Goal: Task Accomplishment & Management: Use online tool/utility

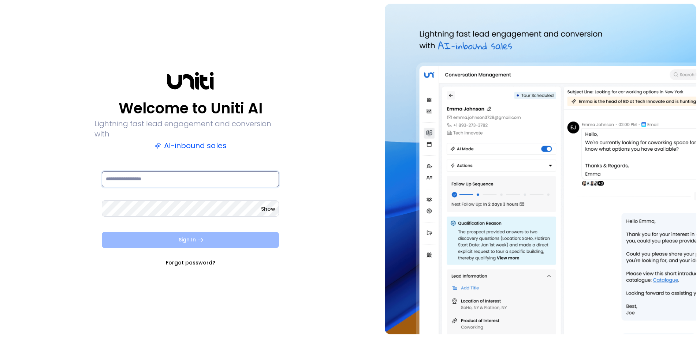
type input "**********"
click at [218, 236] on button "Sign In" at bounding box center [190, 240] width 177 height 16
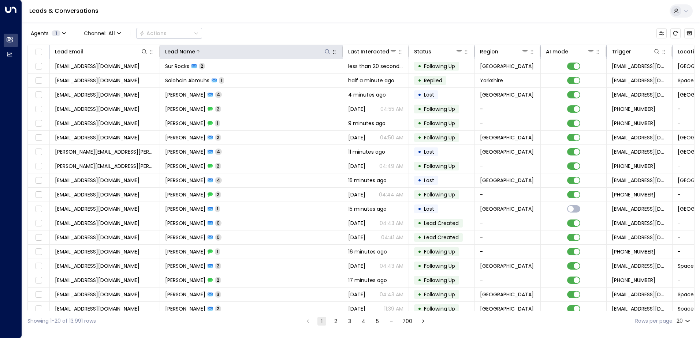
click at [328, 53] on icon at bounding box center [327, 52] width 6 height 6
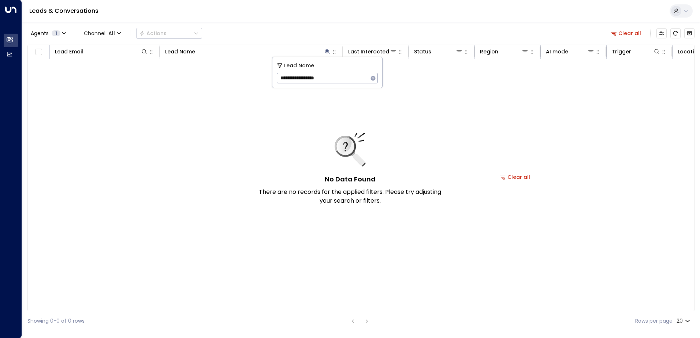
type input "**********"
click at [369, 79] on button "button" at bounding box center [373, 79] width 10 height 10
click at [370, 80] on input "text" at bounding box center [327, 78] width 101 height 14
click at [209, 84] on div "No Data Found There are no records for the applied filters. Please try adjustin…" at bounding box center [515, 177] width 974 height 236
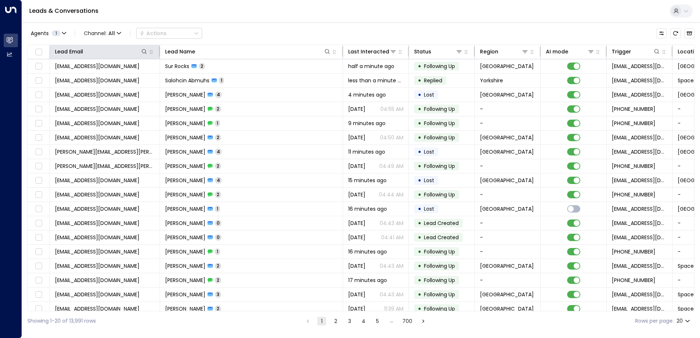
click at [109, 58] on th "Lead Email" at bounding box center [105, 52] width 110 height 14
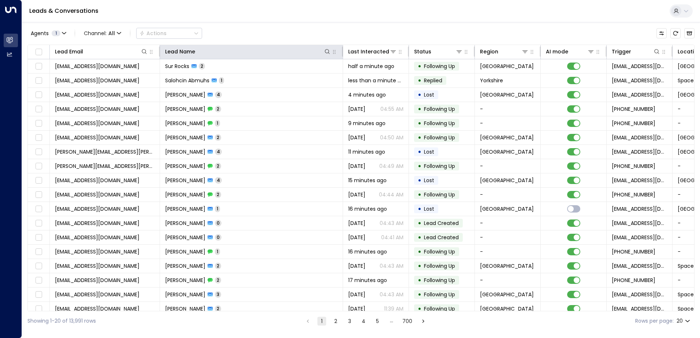
click at [192, 58] on th "Lead Name" at bounding box center [251, 52] width 183 height 14
click at [182, 54] on div "Lead Name" at bounding box center [180, 51] width 30 height 9
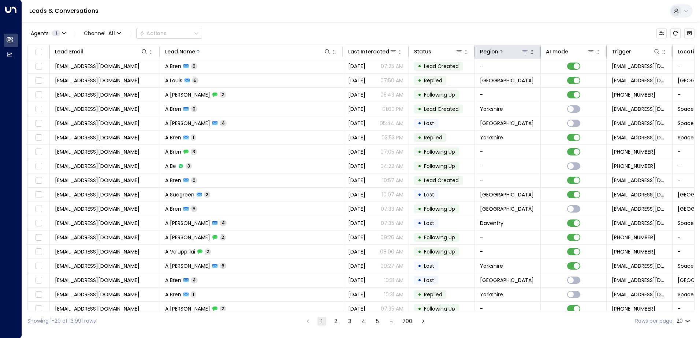
click at [519, 53] on div at bounding box center [513, 51] width 30 height 7
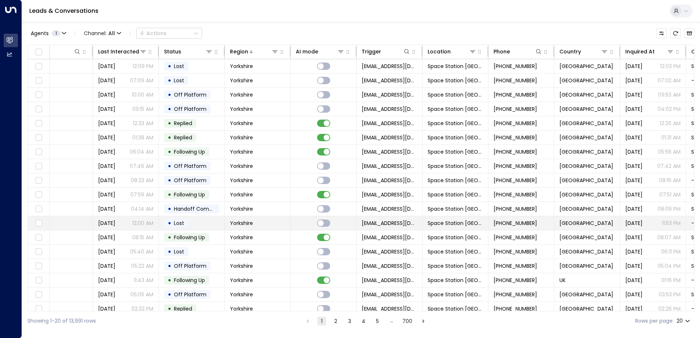
scroll to position [0, 251]
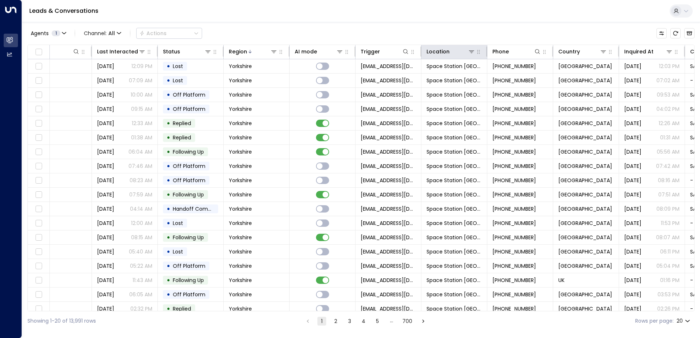
click at [464, 57] on th "Location" at bounding box center [454, 52] width 66 height 14
click at [471, 53] on icon at bounding box center [471, 52] width 6 height 6
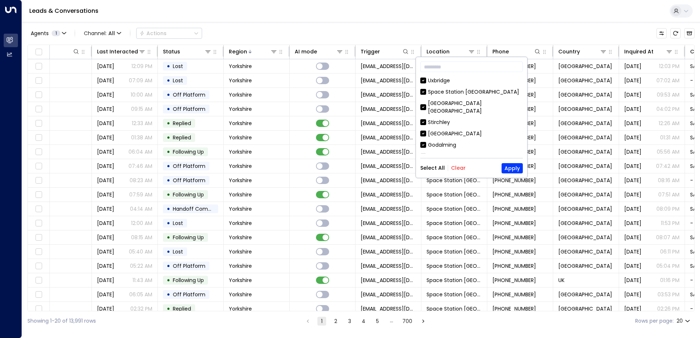
click at [422, 142] on rect at bounding box center [423, 145] width 6 height 6
click at [426, 99] on div "[GEOGRAPHIC_DATA] [GEOGRAPHIC_DATA] [GEOGRAPHIC_DATA] [GEOGRAPHIC_DATA] [GEOGRA…" at bounding box center [471, 115] width 102 height 77
click at [424, 84] on div "Uxbridge" at bounding box center [471, 81] width 102 height 8
click at [423, 95] on div "Space Station [GEOGRAPHIC_DATA]" at bounding box center [471, 92] width 102 height 8
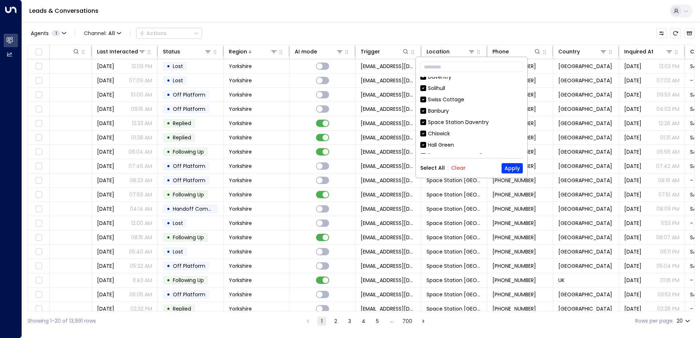
click at [455, 165] on button "Clear" at bounding box center [458, 168] width 15 height 6
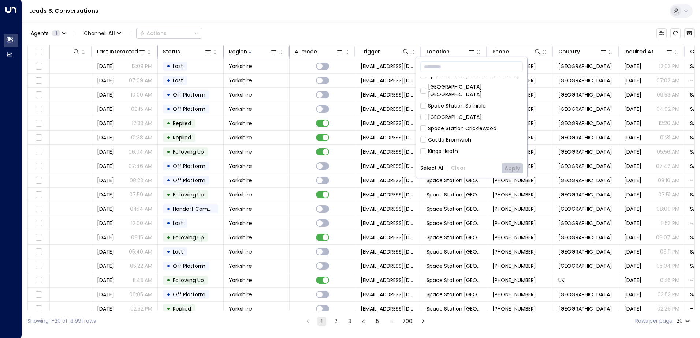
scroll to position [407, 0]
click at [457, 139] on div "Space Station Handsworth" at bounding box center [462, 143] width 68 height 8
click at [516, 168] on button "Apply" at bounding box center [511, 168] width 21 height 10
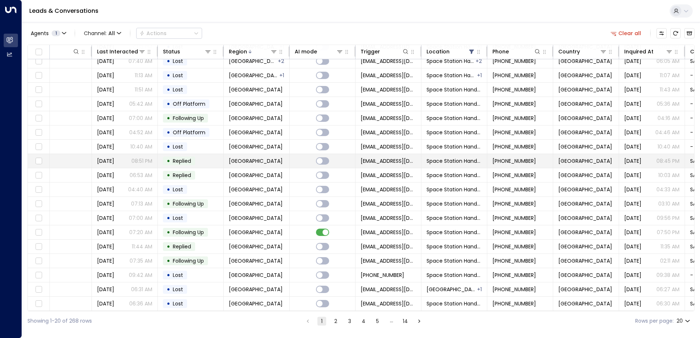
scroll to position [0, 251]
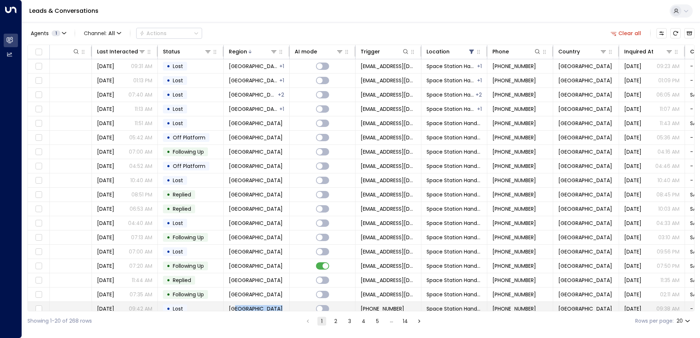
drag, startPoint x: 352, startPoint y: 311, endPoint x: 230, endPoint y: 307, distance: 121.9
click at [230, 307] on div "Lead Email Lead Name Last Interacted Status Region AI mode Trigger Location Pho…" at bounding box center [360, 178] width 667 height 267
click at [336, 51] on button at bounding box center [339, 51] width 7 height 7
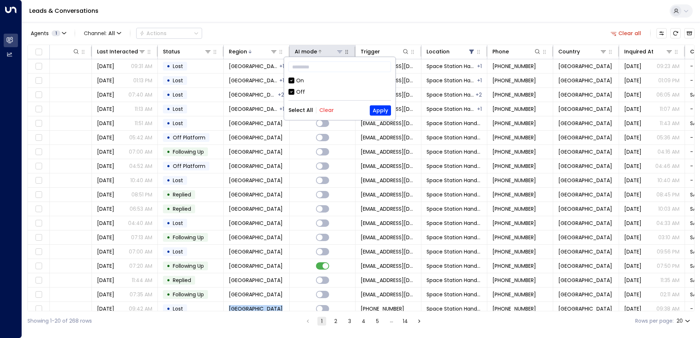
click at [341, 48] on button at bounding box center [339, 51] width 7 height 7
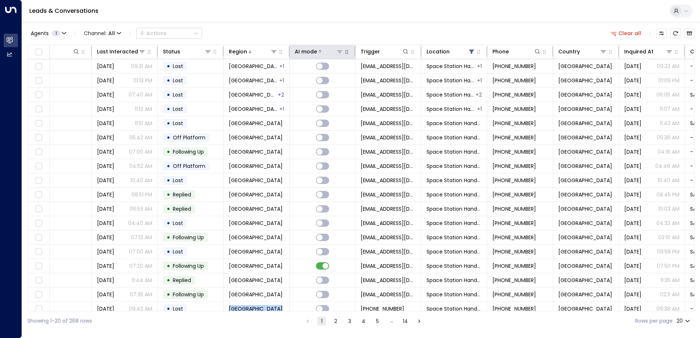
click at [342, 51] on icon at bounding box center [340, 52] width 6 height 6
click at [324, 51] on div at bounding box center [330, 51] width 26 height 7
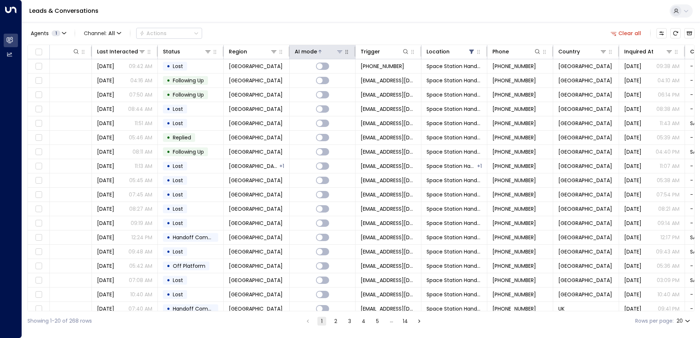
click at [320, 52] on icon at bounding box center [320, 51] width 4 height 4
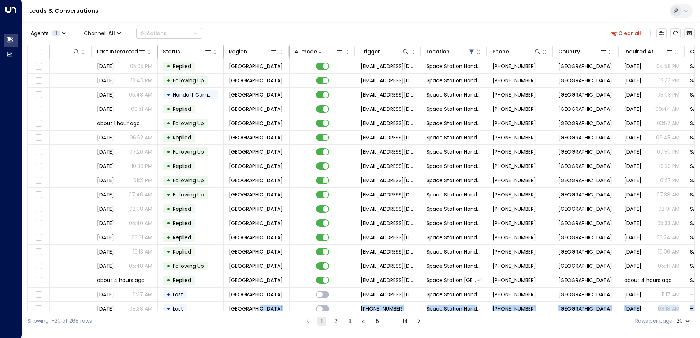
scroll to position [36, 251]
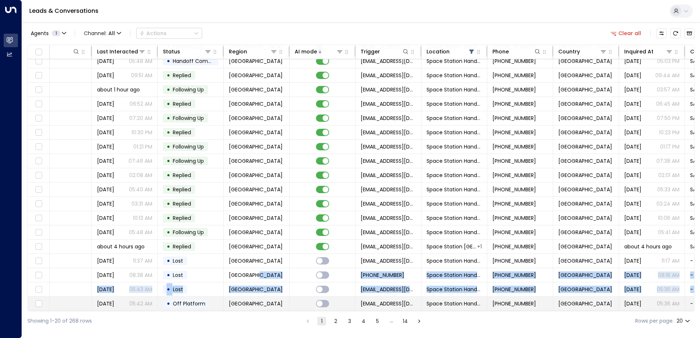
drag, startPoint x: 247, startPoint y: 311, endPoint x: 72, endPoint y: 304, distance: 175.1
click at [72, 304] on div "Lead Email Lead Name Last Interacted Status Region AI mode Trigger Location Pho…" at bounding box center [360, 178] width 667 height 267
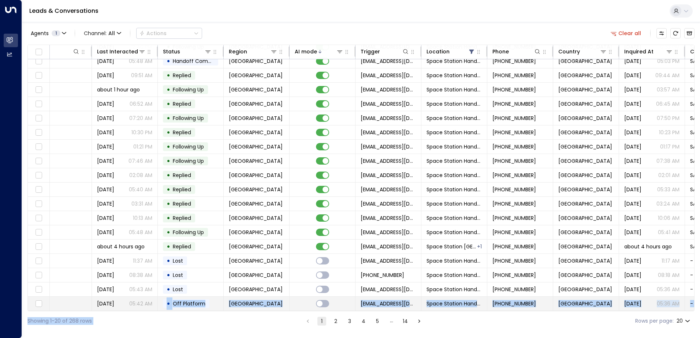
drag, startPoint x: 222, startPoint y: 312, endPoint x: 120, endPoint y: 305, distance: 101.6
click at [120, 305] on div "Agents 1 Channel: All Actions Clear all Lead Email Lead Name Last Interacted St…" at bounding box center [360, 176] width 667 height 309
drag, startPoint x: 120, startPoint y: 305, endPoint x: 156, endPoint y: 312, distance: 35.9
click at [156, 312] on div "Showing 1-20 of 268 rows 1 2 3 4 5 … 14 Rows per page: 20 **" at bounding box center [360, 320] width 667 height 19
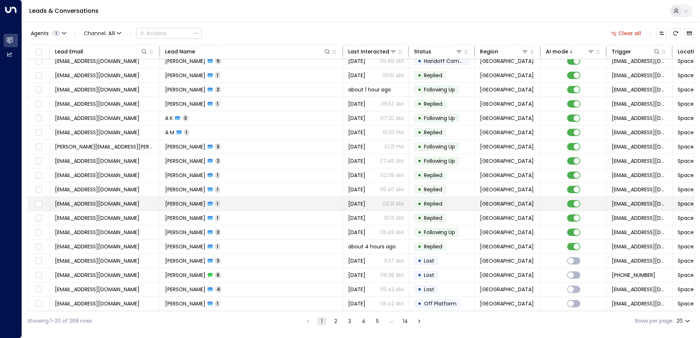
scroll to position [0, 0]
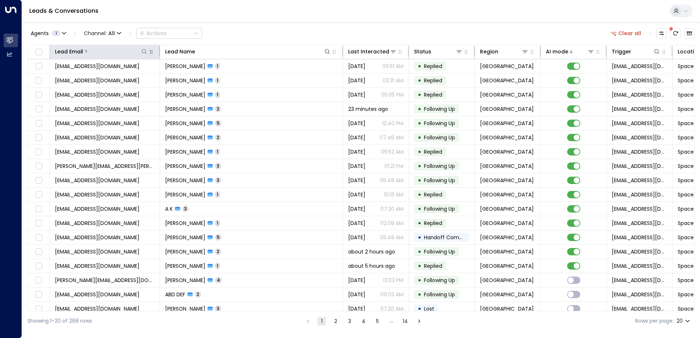
click at [146, 54] on icon at bounding box center [144, 52] width 6 height 6
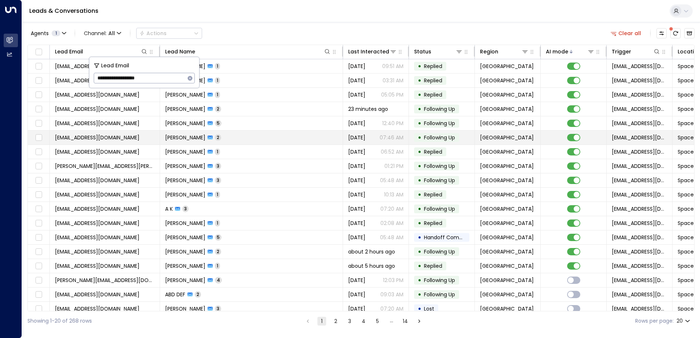
type input "**********"
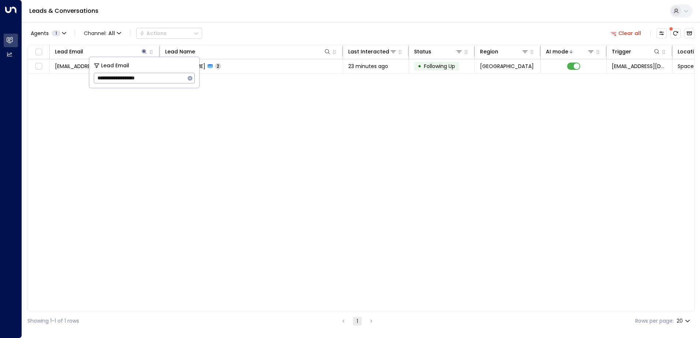
click at [245, 34] on div "Agents 1 Channel: All Actions Clear all" at bounding box center [360, 33] width 667 height 15
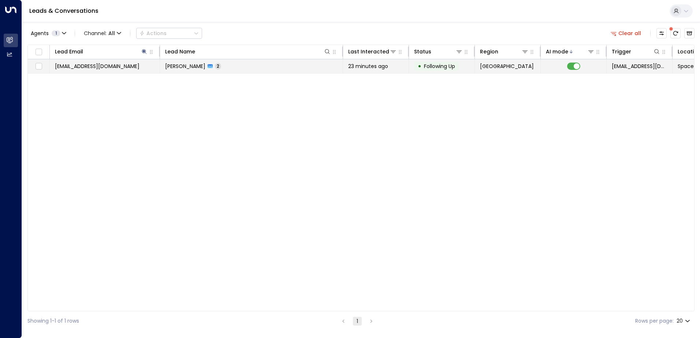
click at [300, 71] on td "[PERSON_NAME] 2" at bounding box center [251, 66] width 183 height 14
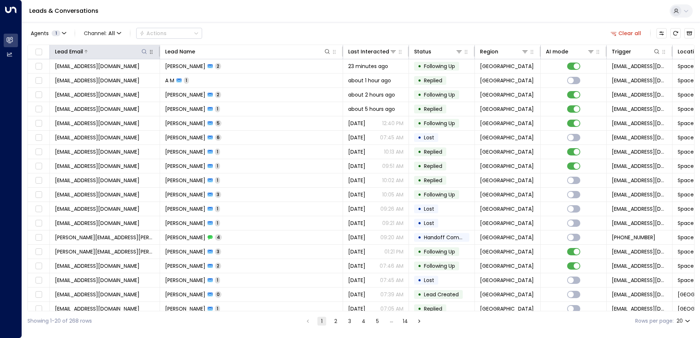
click at [142, 52] on icon at bounding box center [144, 52] width 6 height 6
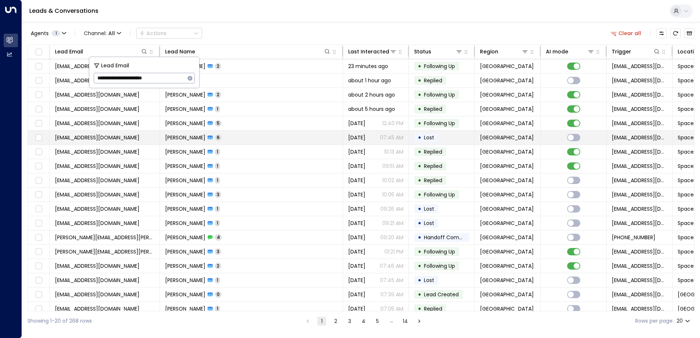
type input "**********"
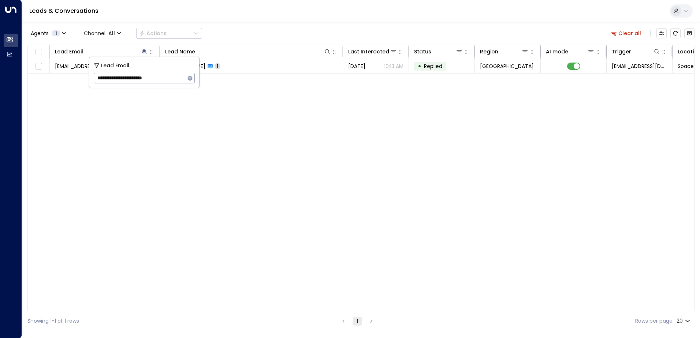
click at [281, 15] on div "Leads & Conversations" at bounding box center [361, 11] width 678 height 22
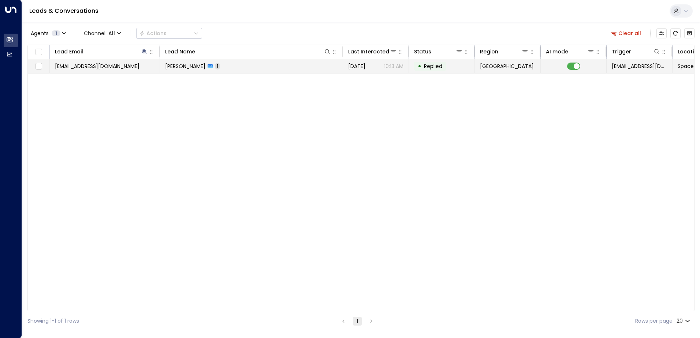
click at [250, 70] on td "Mohammed Inam 1" at bounding box center [251, 66] width 183 height 14
